Goal: Find specific fact: Find specific fact

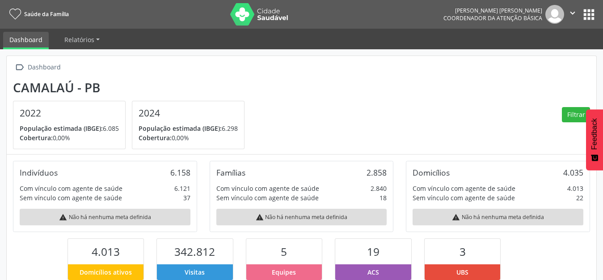
scroll to position [149, 196]
click at [587, 10] on button "apps" at bounding box center [590, 15] width 16 height 16
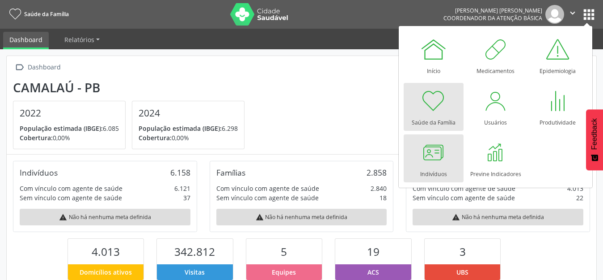
click at [440, 160] on div at bounding box center [434, 152] width 27 height 27
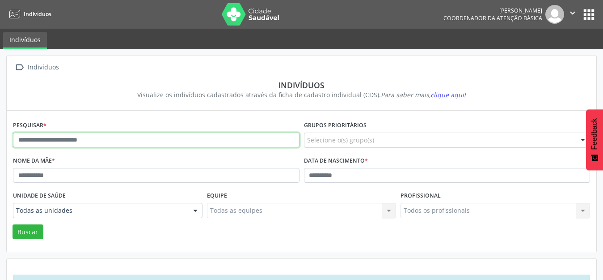
click at [46, 138] on input "text" at bounding box center [156, 139] width 287 height 15
type input "**********"
click at [13, 224] on button "Buscar" at bounding box center [28, 231] width 31 height 15
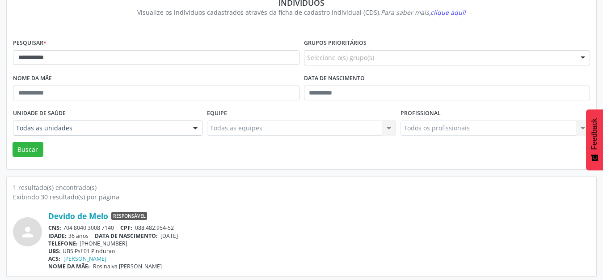
scroll to position [85, 0]
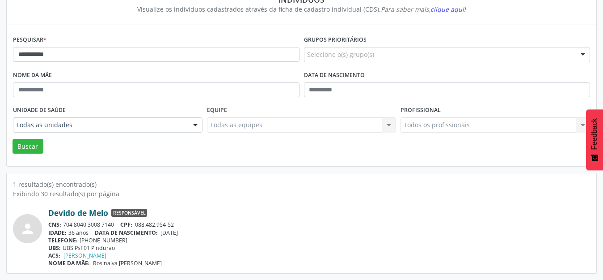
click at [78, 212] on link "Devido de Melo" at bounding box center [78, 213] width 60 height 10
drag, startPoint x: 116, startPoint y: 225, endPoint x: 62, endPoint y: 221, distance: 53.8
click at [62, 221] on div "CNS: 704 8040 3008 7140 CPF: 088.482.954-52" at bounding box center [319, 225] width 542 height 8
copy div "704 8040 3008 7140"
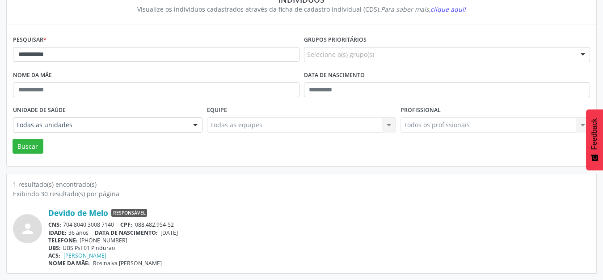
click at [427, 207] on div "person Devido de Melo Responsável CNS: 704 8040 3008 7140 CPF: 088.482.954-52 I…" at bounding box center [302, 232] width 578 height 68
